Goal: Task Accomplishment & Management: Use online tool/utility

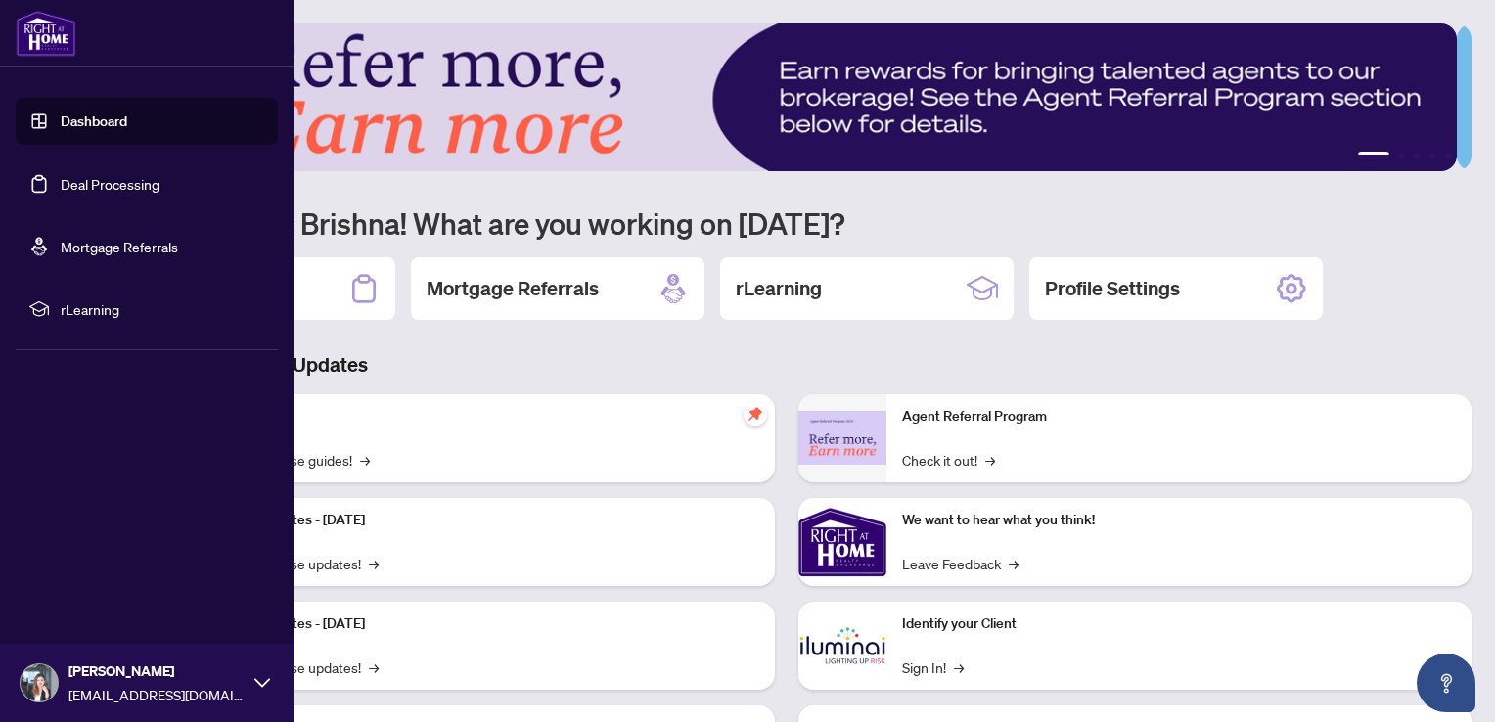
click at [127, 120] on link "Dashboard" at bounding box center [94, 121] width 67 height 18
click at [110, 181] on link "Deal Processing" at bounding box center [110, 184] width 99 height 18
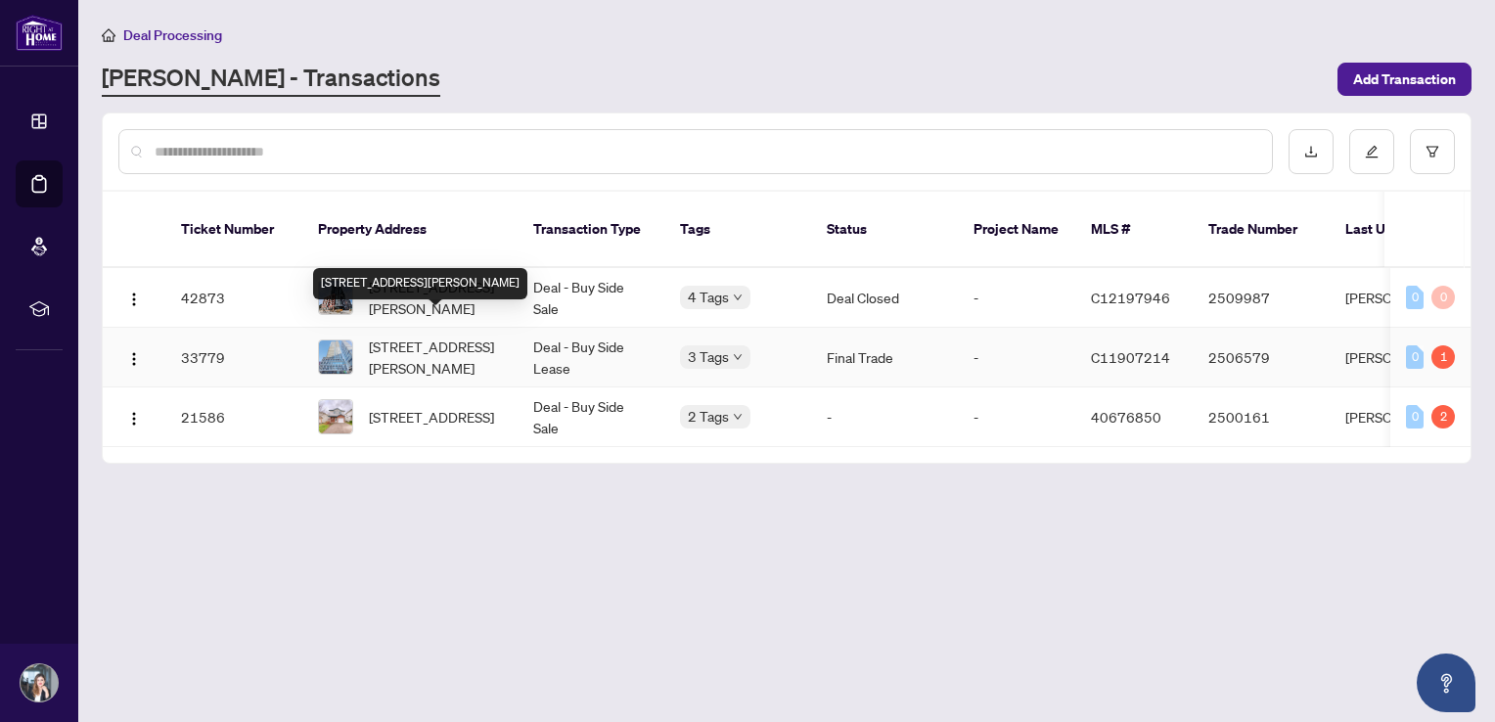
click at [411, 276] on div "[STREET_ADDRESS][PERSON_NAME]" at bounding box center [420, 283] width 214 height 31
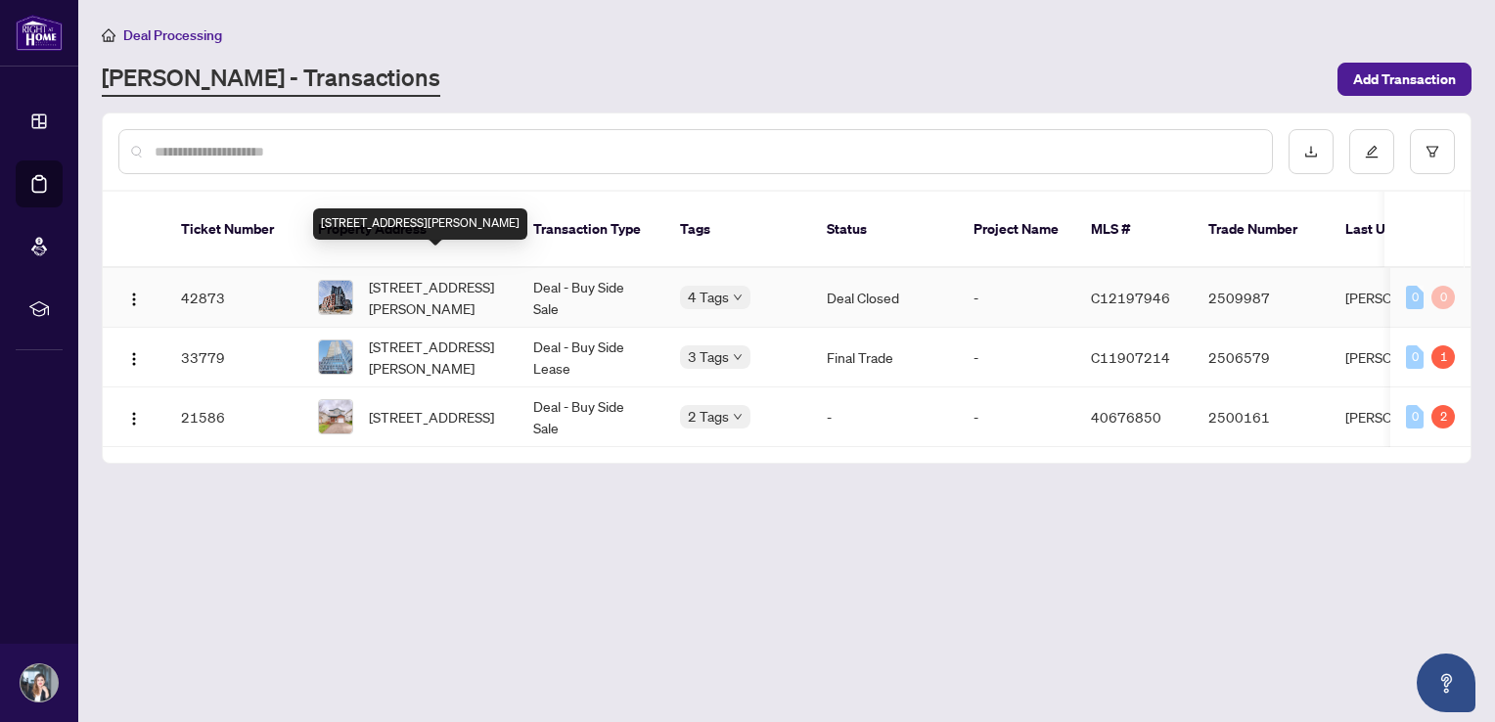
click at [425, 276] on span "[STREET_ADDRESS][PERSON_NAME]" at bounding box center [435, 297] width 133 height 43
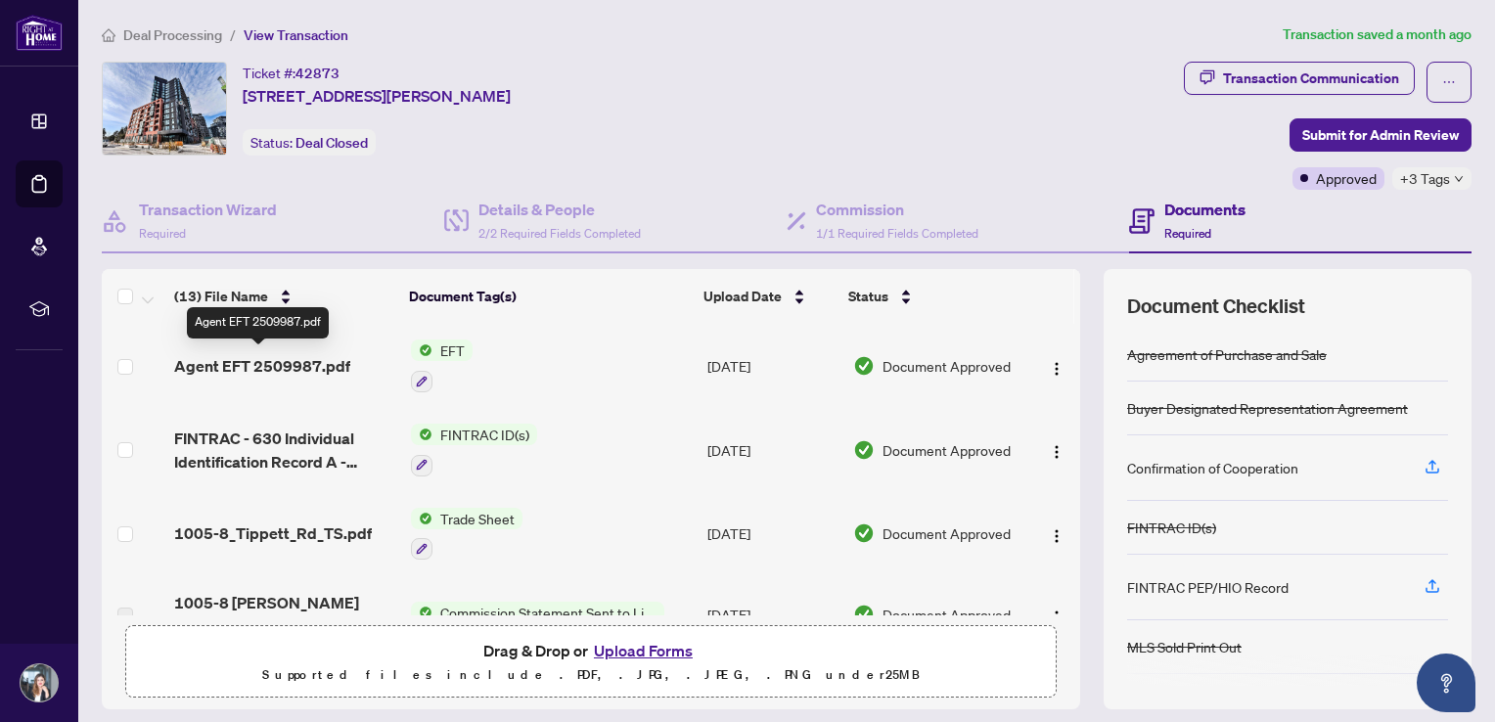
click at [320, 358] on span "Agent EFT 2509987.pdf" at bounding box center [262, 365] width 176 height 23
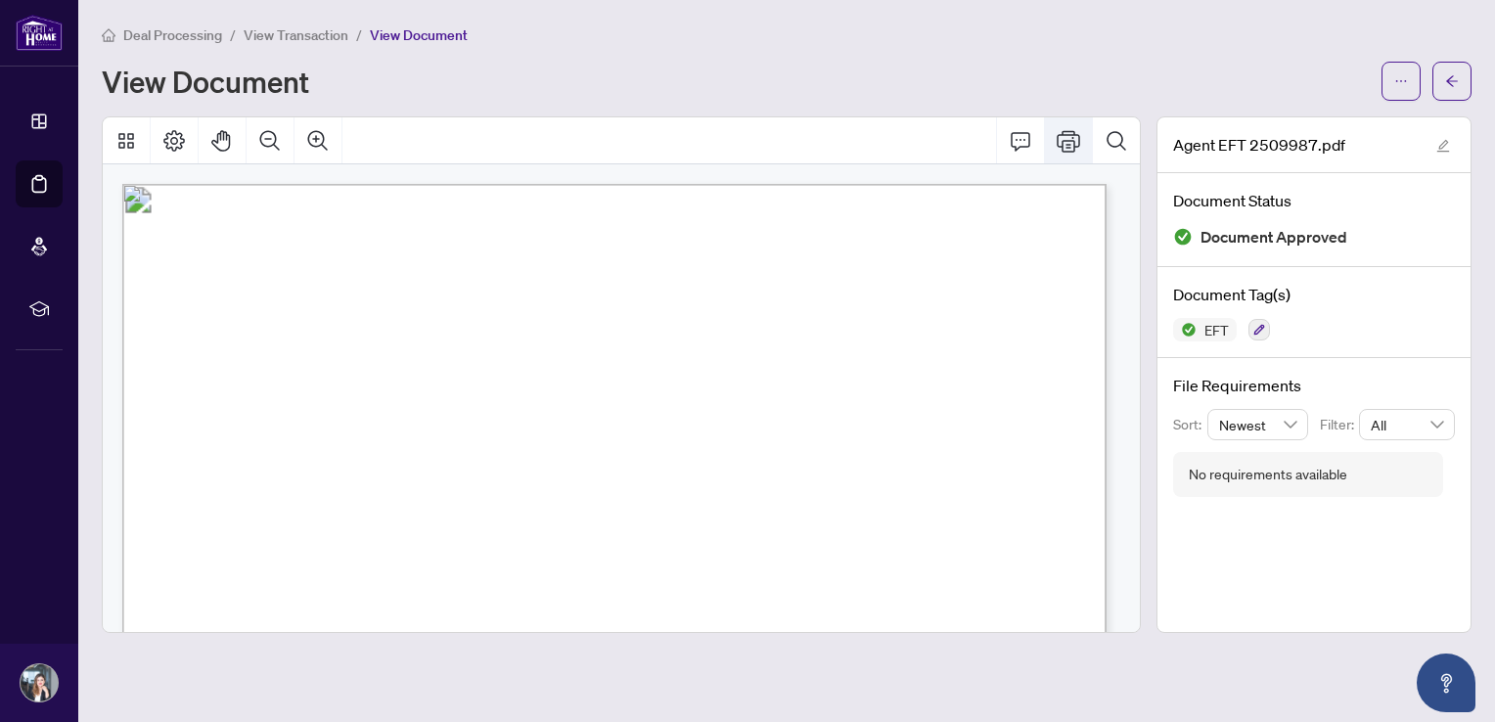
click at [1068, 147] on icon "Print" at bounding box center [1067, 141] width 23 height 22
click at [1070, 143] on icon "Print" at bounding box center [1067, 141] width 23 height 22
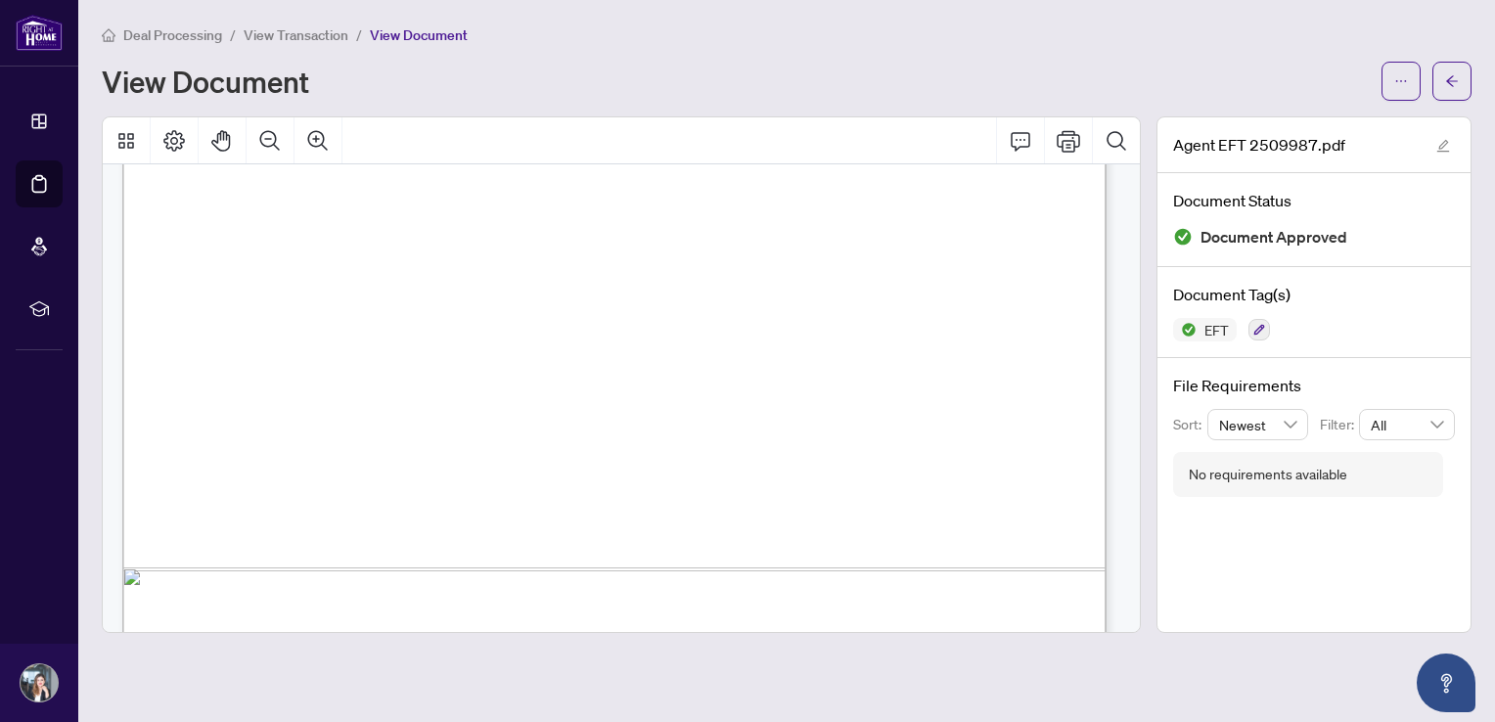
scroll to position [843, 0]
